Goal: Information Seeking & Learning: Learn about a topic

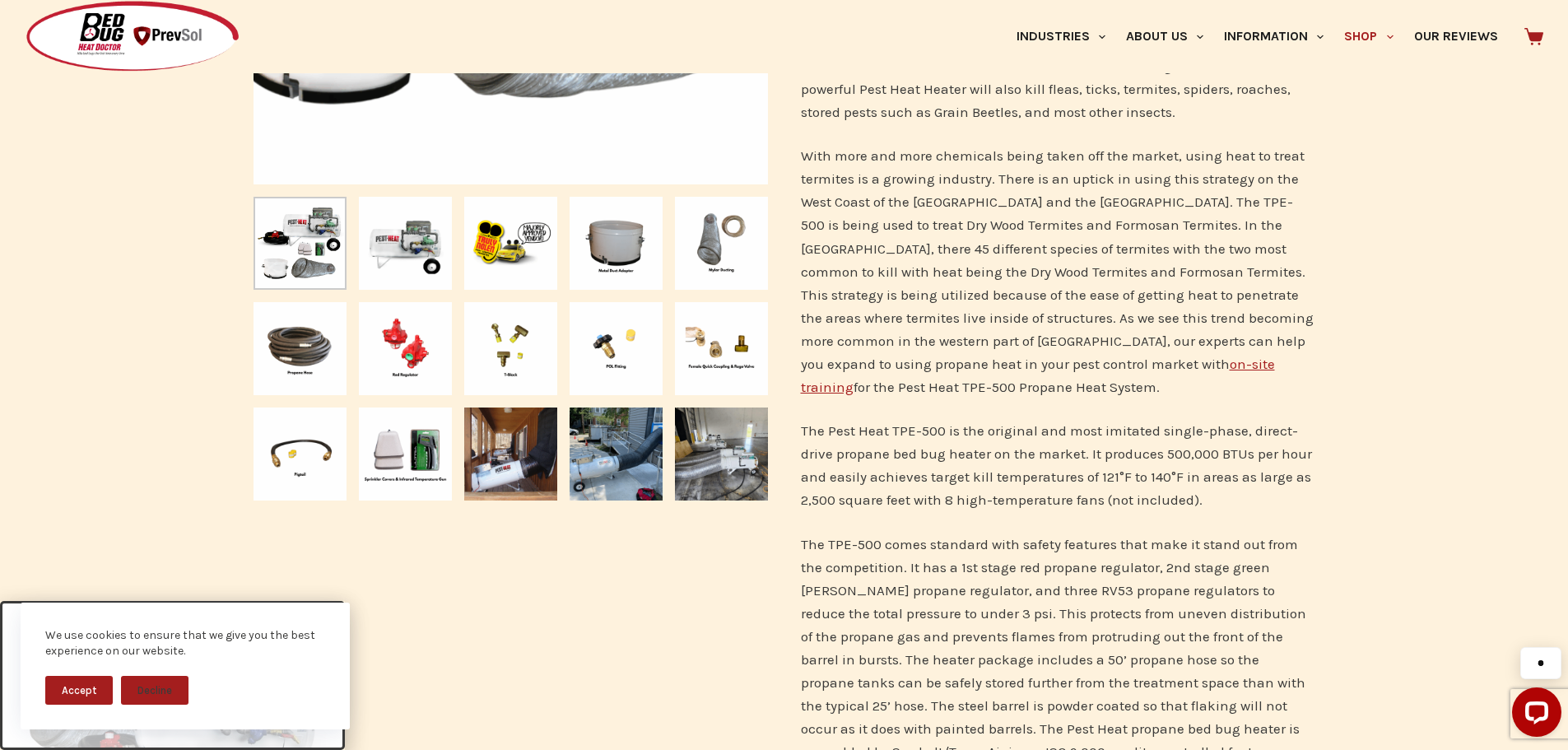
scroll to position [741, 0]
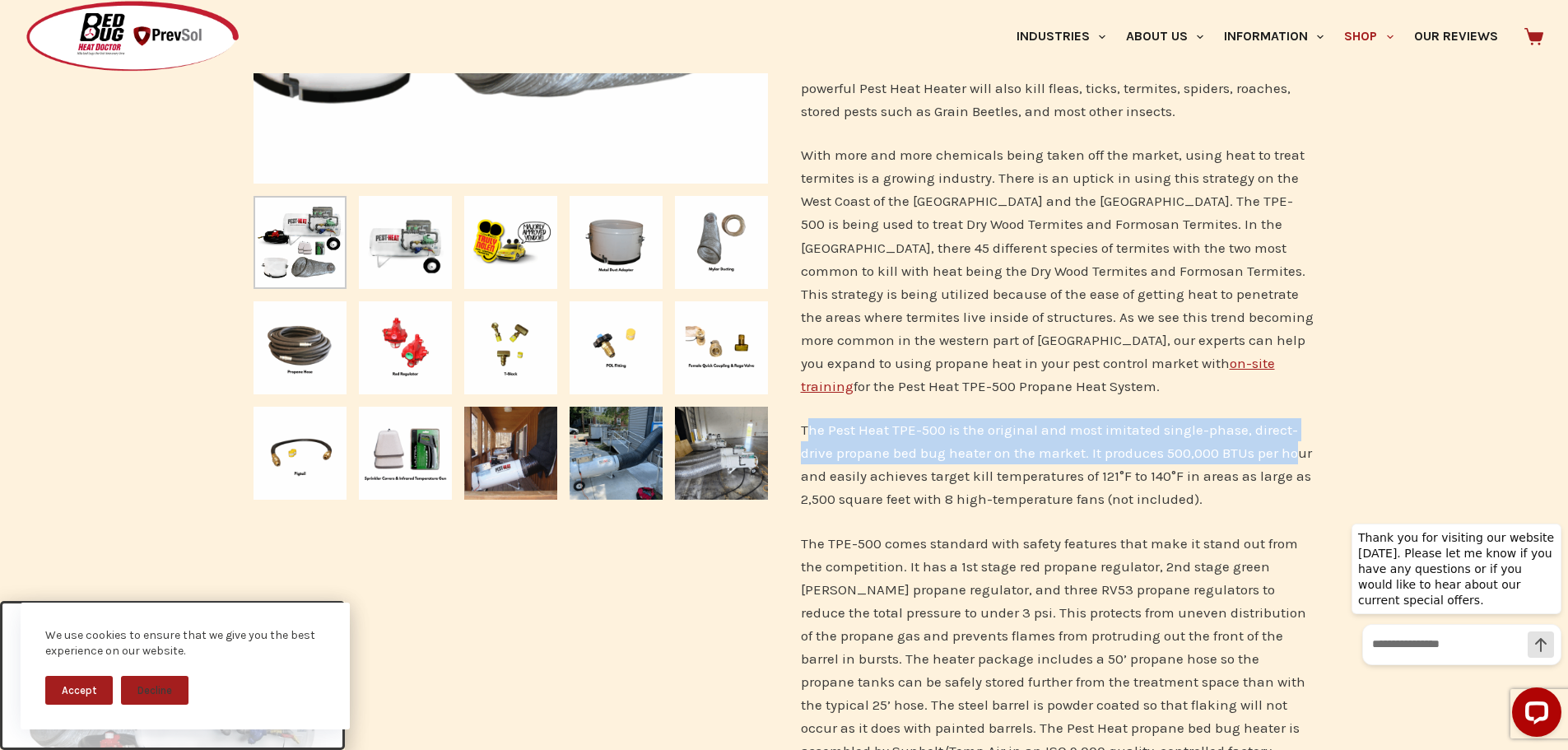
drag, startPoint x: 806, startPoint y: 433, endPoint x: 1293, endPoint y: 445, distance: 487.1
click at [1293, 445] on p "The Pest Heat TPE-500 is the original and most imitated single-phase, direct-dr…" at bounding box center [1058, 465] width 514 height 93
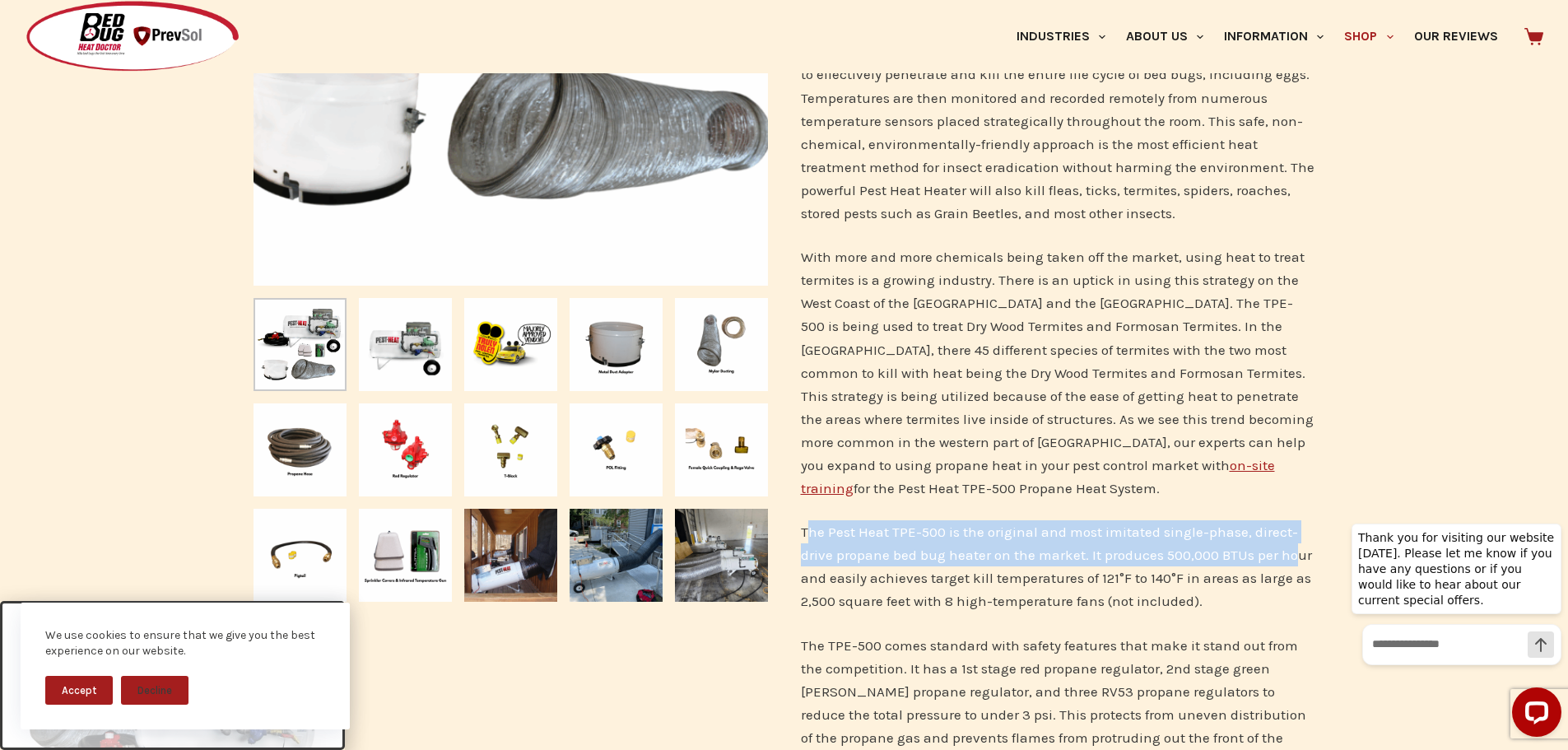
scroll to position [824, 0]
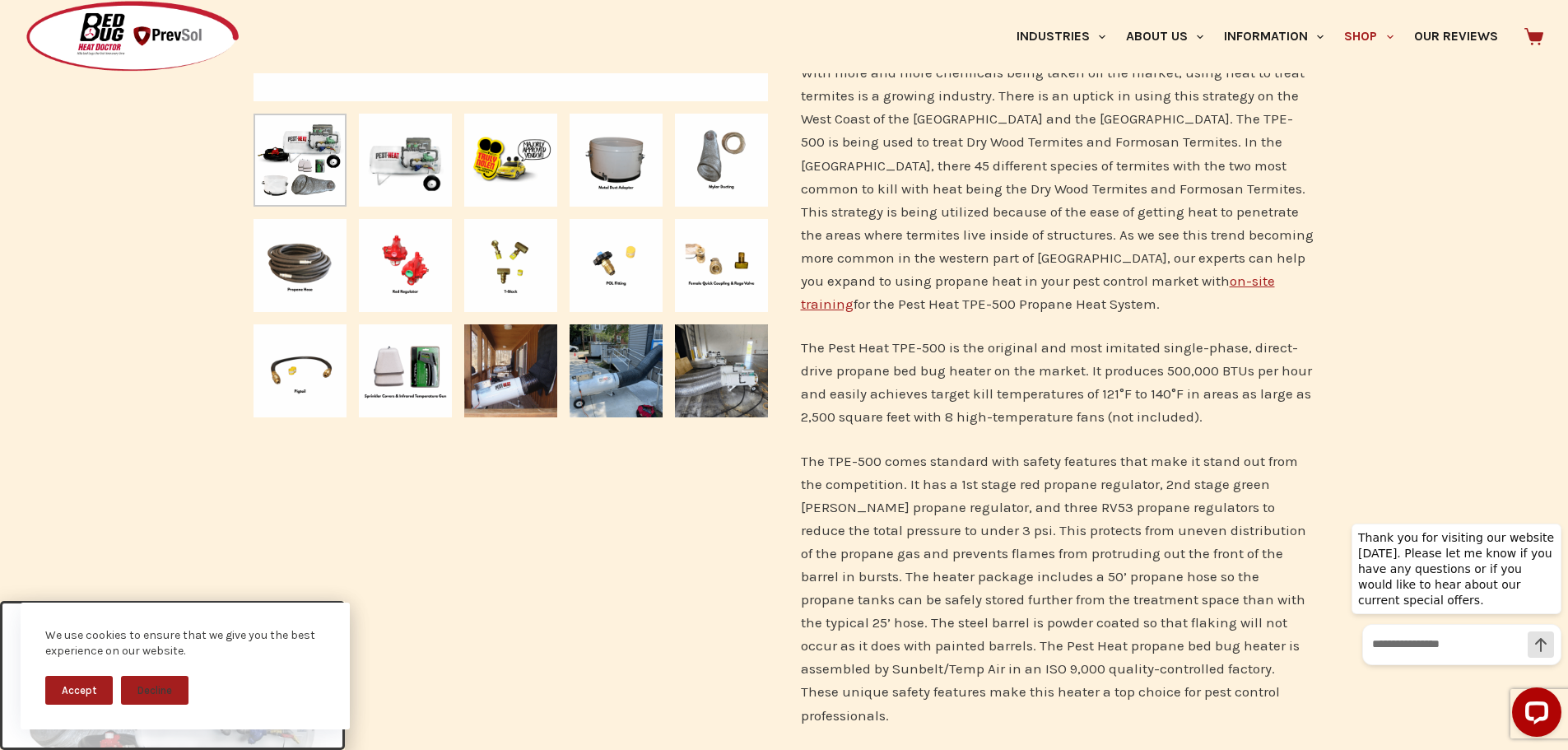
click at [852, 403] on p "The Pest Heat TPE-500 is the original and most imitated single-phase, direct-dr…" at bounding box center [1058, 382] width 514 height 93
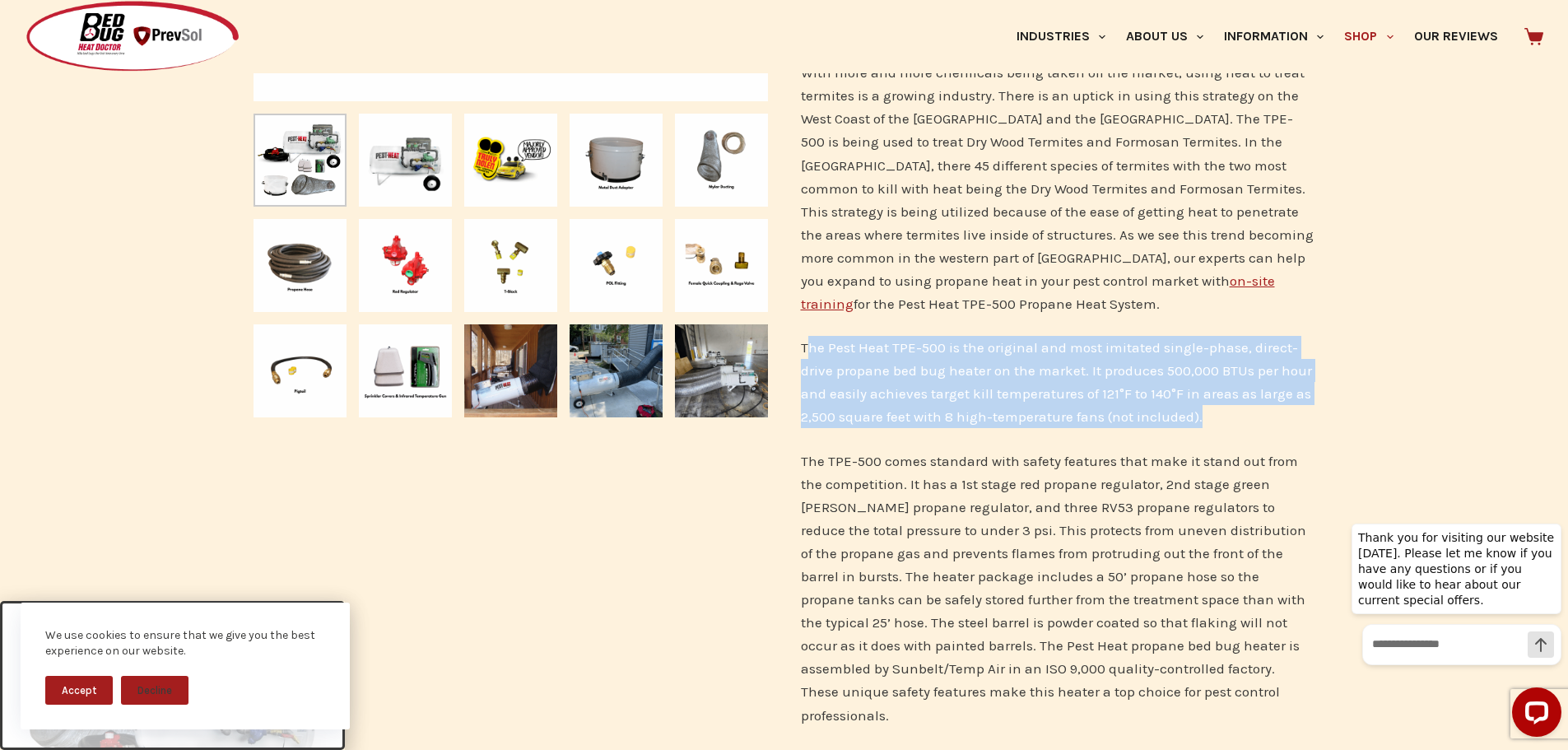
drag, startPoint x: 804, startPoint y: 350, endPoint x: 1319, endPoint y: 409, distance: 518.4
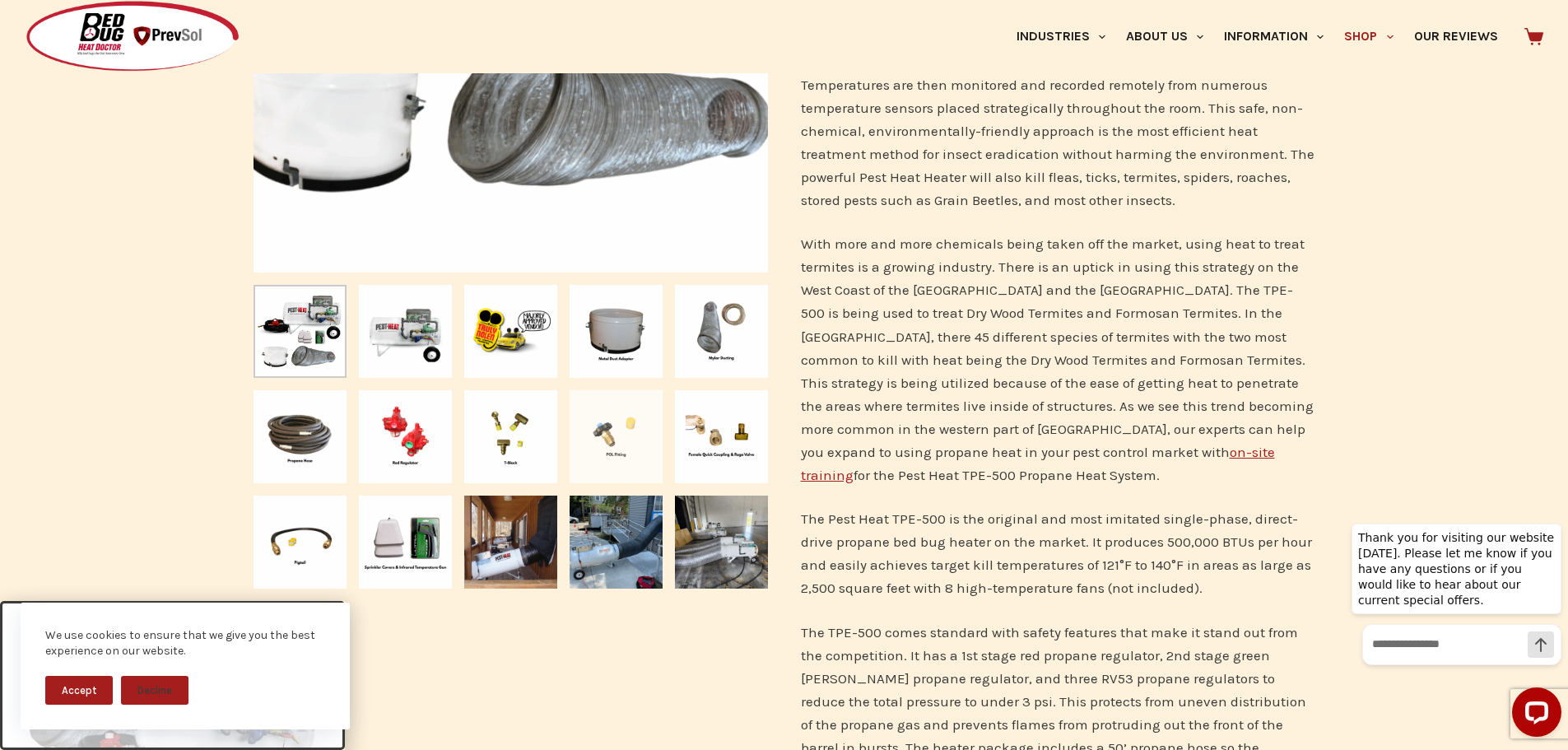
scroll to position [659, 0]
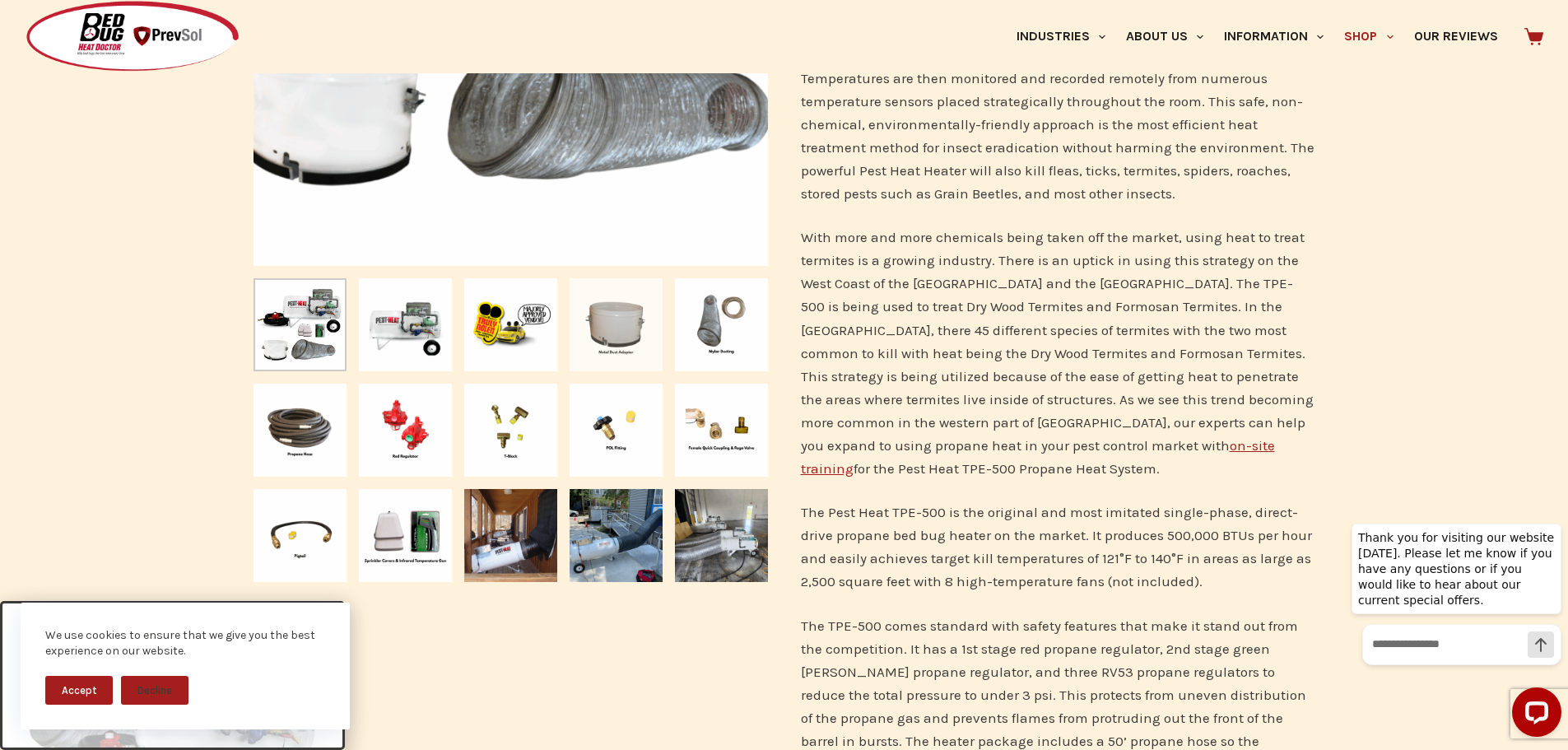
drag, startPoint x: 833, startPoint y: 243, endPoint x: 645, endPoint y: 357, distance: 219.9
click at [618, 342] on img "Slide 4" at bounding box center [616, 325] width 93 height 94
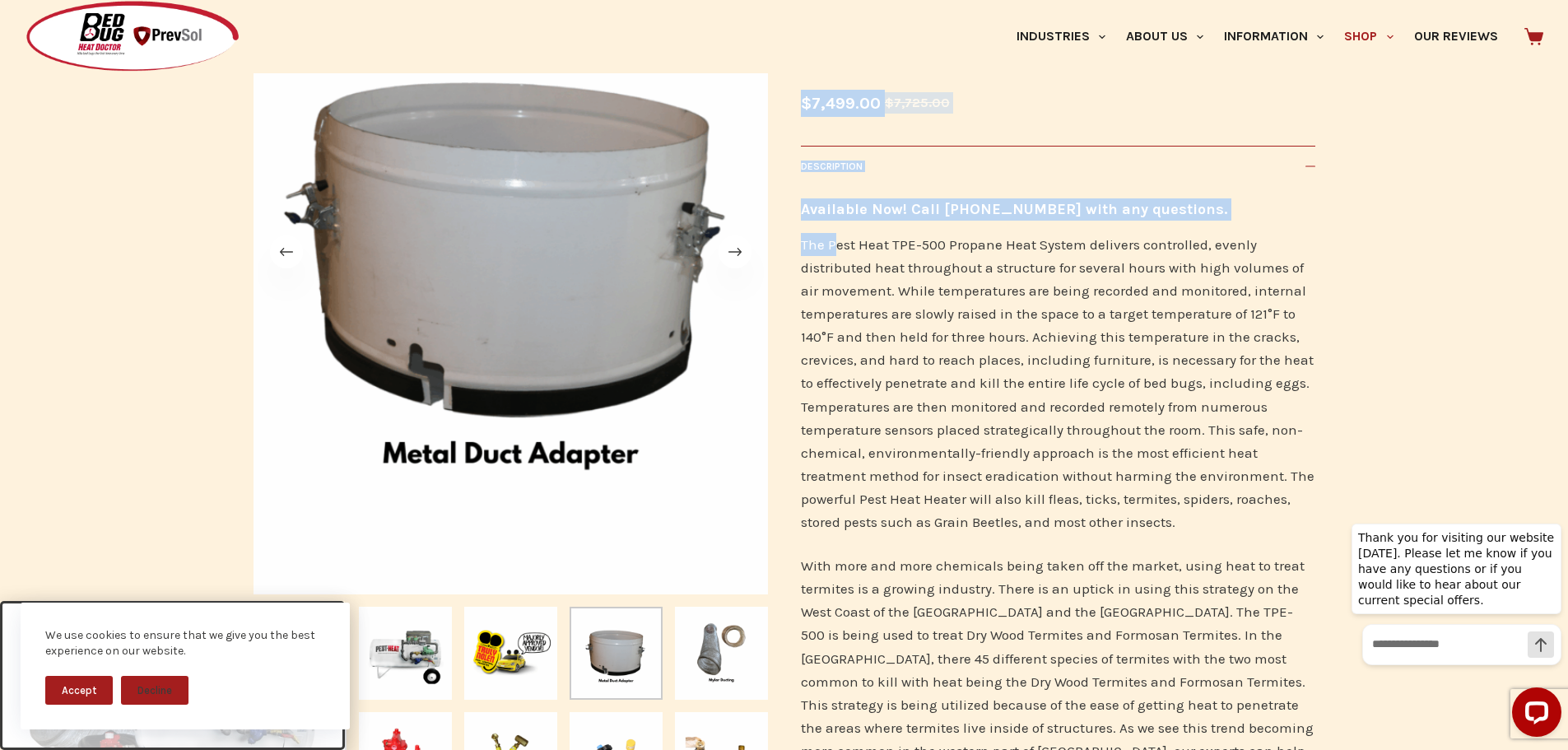
scroll to position [330, 0]
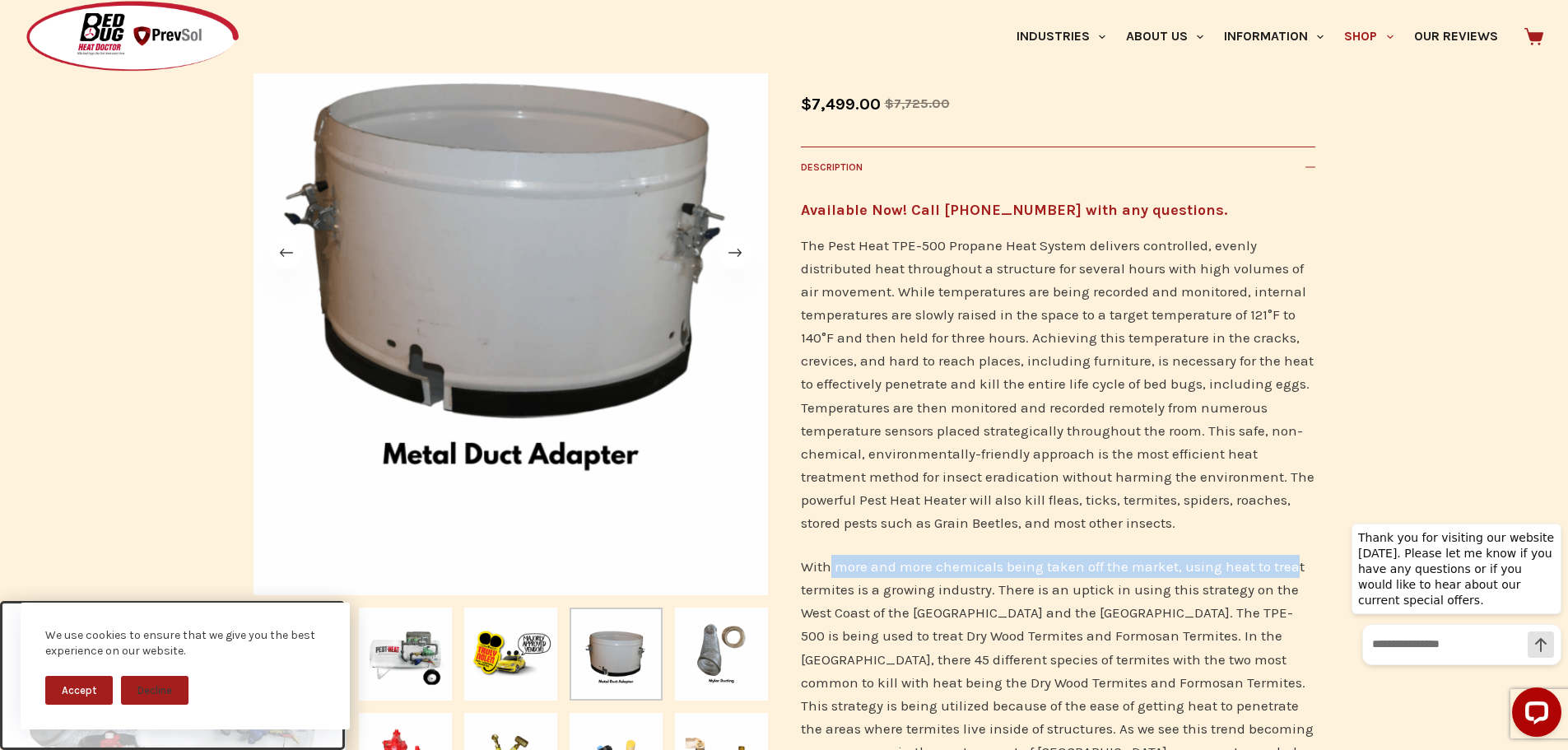
drag, startPoint x: 855, startPoint y: 565, endPoint x: 1296, endPoint y: 565, distance: 441.0
click at [1296, 565] on p "With more and more chemicals being taken off the market, using heat to treat te…" at bounding box center [1058, 682] width 514 height 254
click at [1167, 582] on p "With more and more chemicals being taken off the market, using heat to treat te…" at bounding box center [1058, 682] width 514 height 254
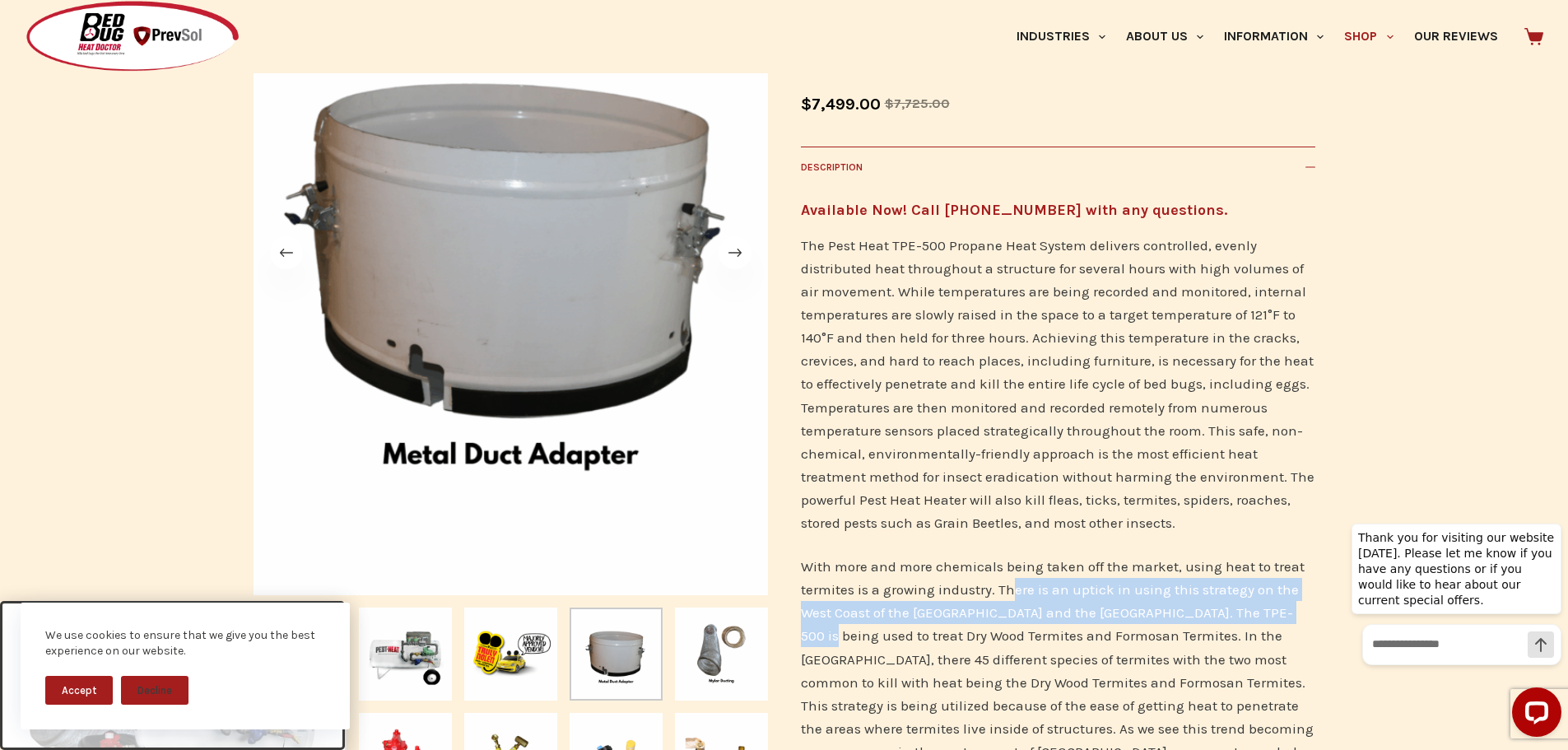
drag, startPoint x: 1011, startPoint y: 589, endPoint x: 1294, endPoint y: 613, distance: 284.0
click at [1294, 613] on p "With more and more chemicals being taken off the market, using heat to treat te…" at bounding box center [1058, 682] width 514 height 254
click at [1132, 623] on p "With more and more chemicals being taken off the market, using heat to treat te…" at bounding box center [1058, 682] width 514 height 254
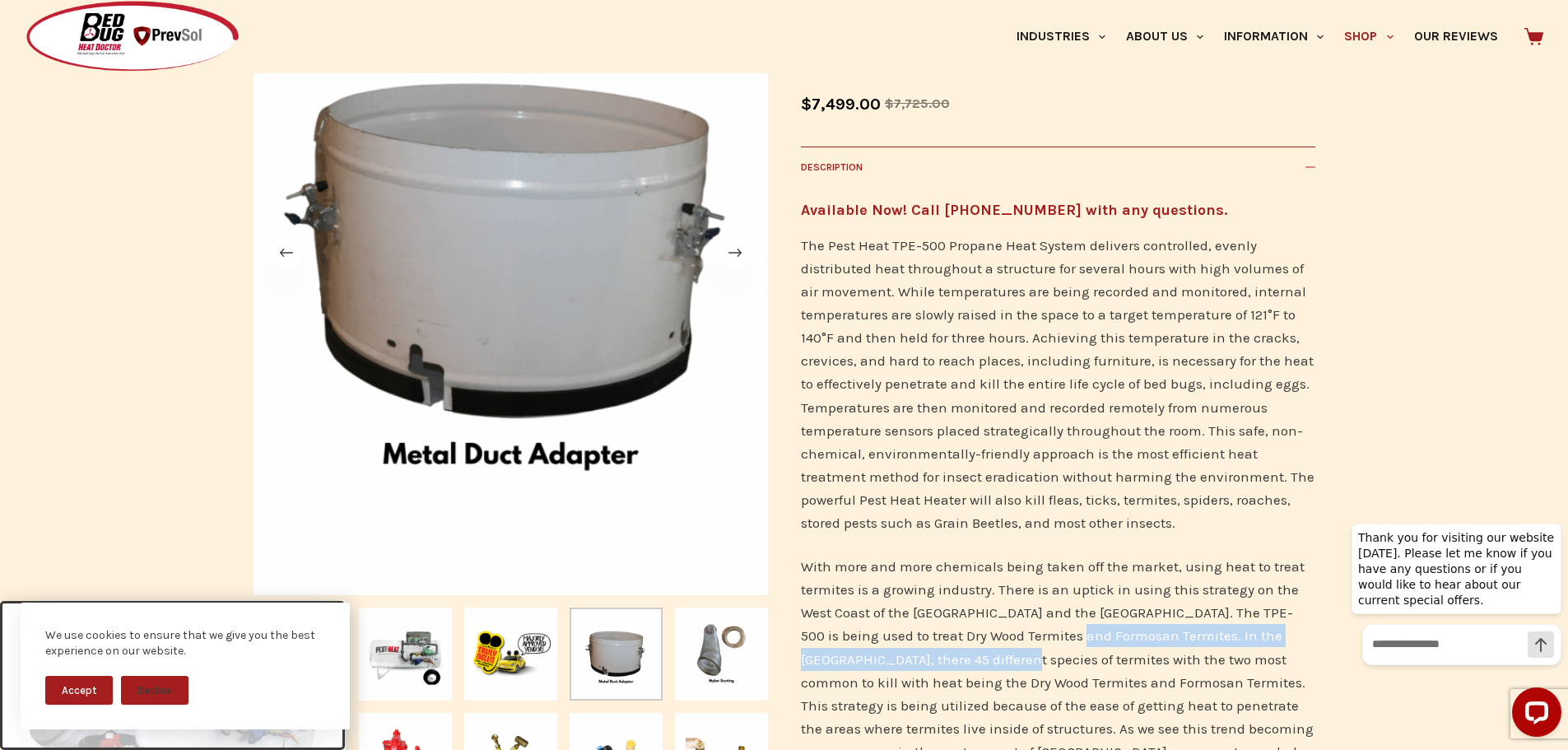
drag, startPoint x: 1041, startPoint y: 633, endPoint x: 965, endPoint y: 662, distance: 81.3
click at [965, 662] on p "With more and more chemicals being taken off the market, using heat to treat te…" at bounding box center [1058, 682] width 514 height 254
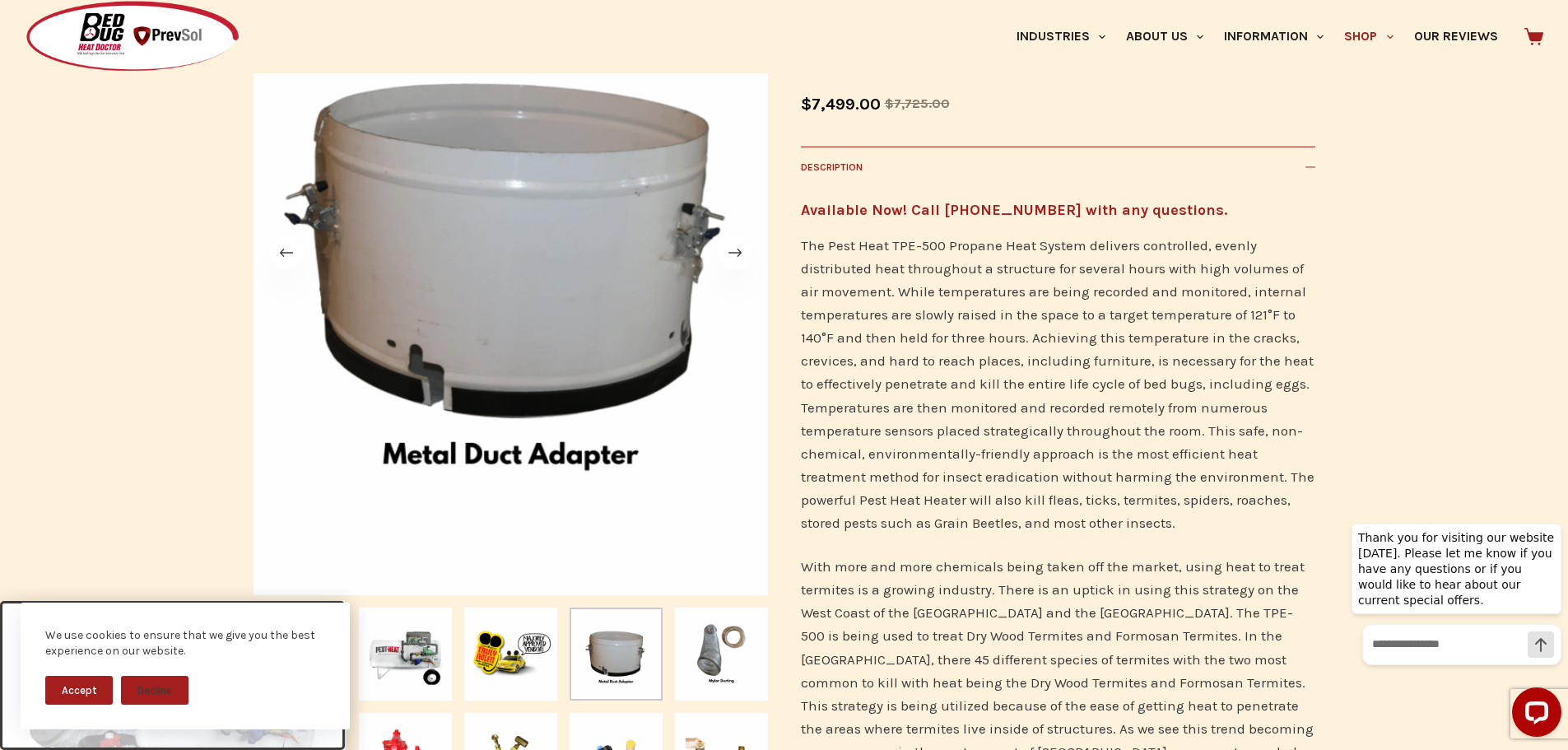
click at [991, 430] on p "The Pest Heat TPE-500 Propane Heat System delivers controlled, evenly distribut…" at bounding box center [1058, 384] width 514 height 301
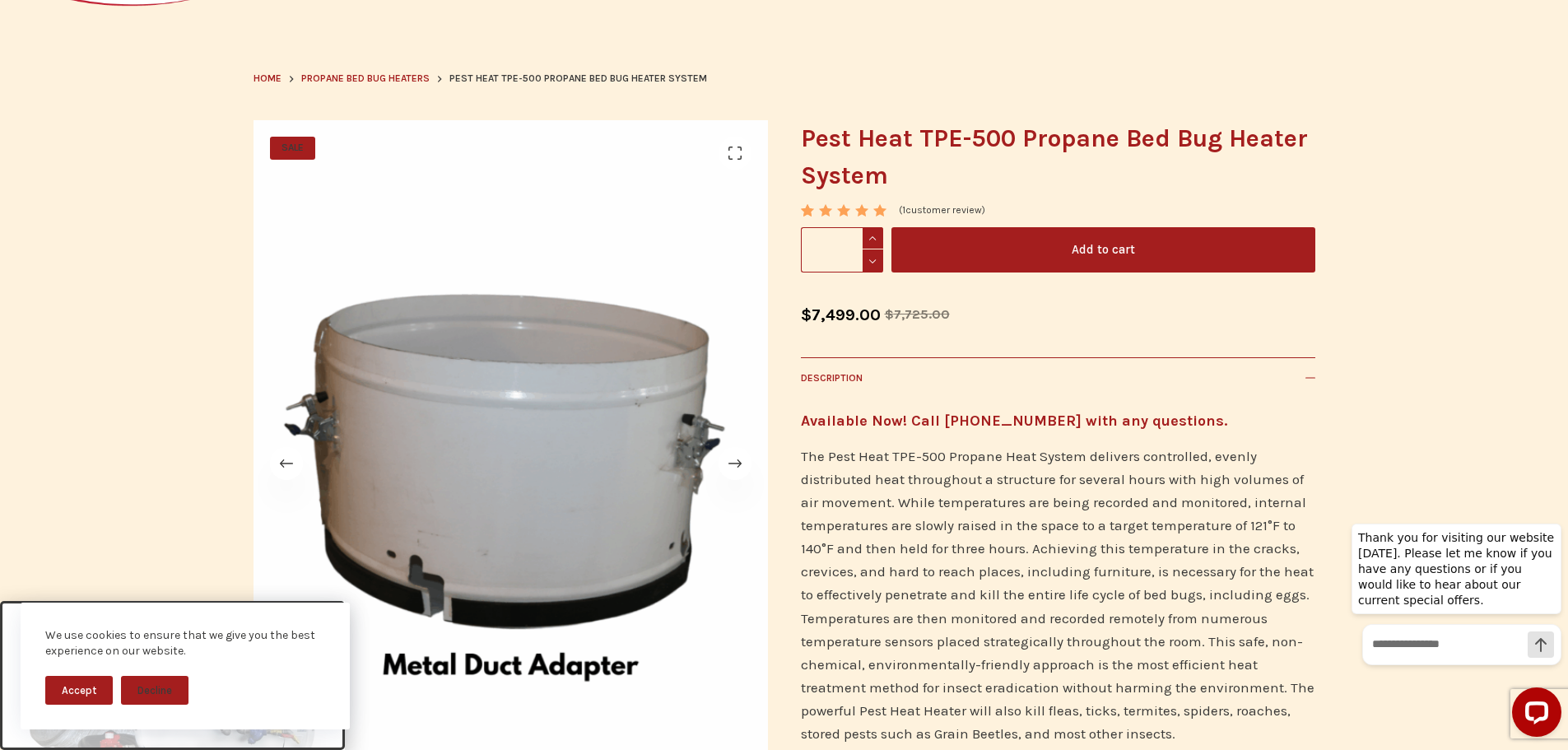
scroll to position [83, 0]
